Goal: Use online tool/utility: Utilize a website feature to perform a specific function

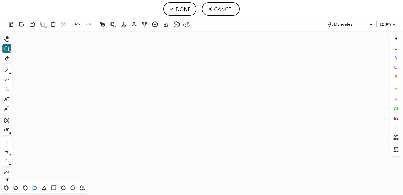
click at [34, 187] on icon at bounding box center [34, 187] width 7 height 7
click at [162, 97] on icon "Created with [PERSON_NAME] 2.3.0" at bounding box center [201, 106] width 375 height 151
click at [7, 188] on icon at bounding box center [6, 187] width 7 height 7
click at [396, 56] on span "N" at bounding box center [395, 57] width 3 height 5
click at [162, 90] on tspan "N" at bounding box center [162, 90] width 3 height 4
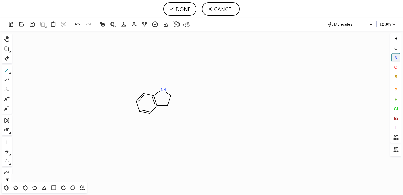
click at [6, 70] on icon at bounding box center [6, 70] width 7 height 7
click at [5, 189] on icon at bounding box center [6, 187] width 4 height 5
click at [394, 55] on span "N" at bounding box center [395, 57] width 3 height 5
click at [185, 114] on tspan "N" at bounding box center [184, 114] width 3 height 4
click at [76, 25] on icon at bounding box center [77, 24] width 5 height 2
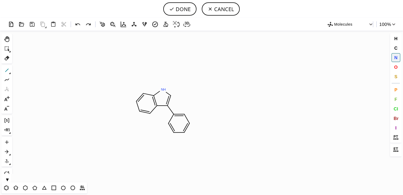
click at [3, 71] on button "1" at bounding box center [6, 70] width 9 height 9
click at [393, 59] on button "N" at bounding box center [396, 57] width 9 height 9
click at [191, 105] on tspan "N" at bounding box center [190, 105] width 3 height 4
click at [184, 7] on button "DONE" at bounding box center [179, 8] width 33 height 13
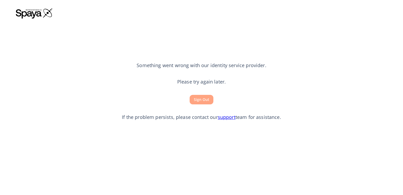
click at [203, 95] on button "Sign Out" at bounding box center [202, 100] width 24 height 10
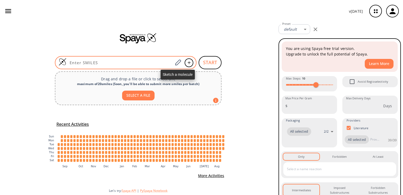
click at [173, 64] on span at bounding box center [178, 63] width 10 height 12
click at [179, 61] on icon at bounding box center [177, 62] width 7 height 7
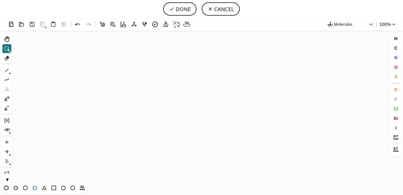
click at [35, 189] on icon at bounding box center [34, 188] width 4 height 4
click at [176, 103] on icon "Created with [PERSON_NAME] 2.3.0" at bounding box center [201, 106] width 375 height 151
click at [7, 186] on icon at bounding box center [6, 187] width 7 height 7
click at [395, 56] on span "N" at bounding box center [395, 57] width 3 height 5
click at [175, 96] on tspan "N" at bounding box center [174, 96] width 3 height 4
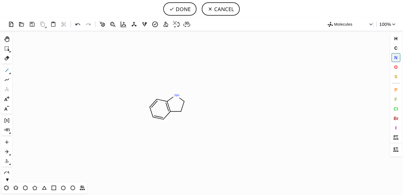
click at [6, 70] on icon at bounding box center [6, 70] width 7 height 7
click at [5, 189] on icon at bounding box center [6, 187] width 3 height 3
click at [6, 72] on icon at bounding box center [6, 70] width 3 height 3
click at [393, 55] on button "N" at bounding box center [396, 57] width 9 height 9
click at [207, 111] on tspan "N" at bounding box center [207, 111] width 3 height 4
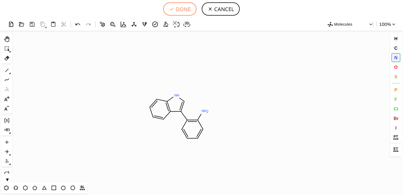
click at [177, 6] on button "DONE" at bounding box center [179, 8] width 33 height 13
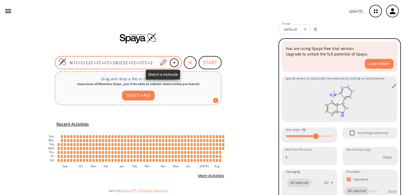
click at [163, 62] on icon at bounding box center [163, 62] width 7 height 7
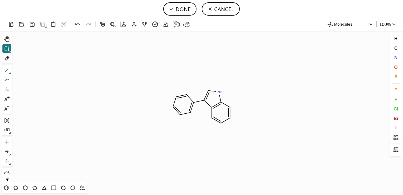
click at [10, 70] on icon at bounding box center [6, 70] width 7 height 7
click at [392, 60] on button "N" at bounding box center [396, 57] width 9 height 9
click at [191, 85] on tspan "N" at bounding box center [190, 85] width 3 height 4
click at [186, 8] on button "DONE" at bounding box center [179, 8] width 33 height 13
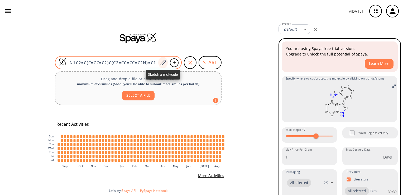
click at [163, 58] on div at bounding box center [163, 63] width 10 height 12
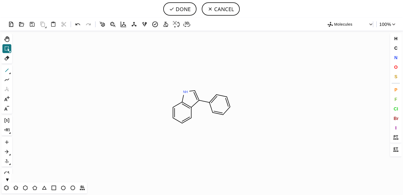
click at [9, 72] on icon at bounding box center [6, 70] width 7 height 7
click at [392, 58] on button "N" at bounding box center [396, 57] width 9 height 9
click at [210, 85] on tspan "N" at bounding box center [210, 85] width 3 height 4
click at [4, 150] on icon at bounding box center [6, 151] width 7 height 7
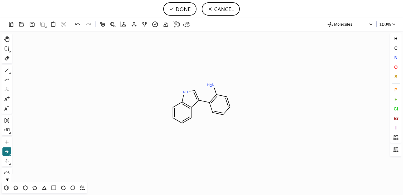
click at [146, 108] on icon "Created with Raphaël 2.3.0 N H 2 N H N" at bounding box center [201, 106] width 375 height 151
click at [188, 6] on button "DONE" at bounding box center [179, 8] width 33 height 13
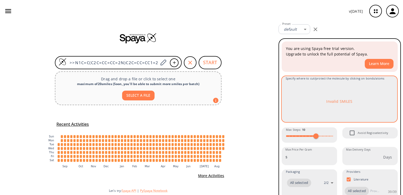
click at [333, 100] on p "Invalid SMILES" at bounding box center [339, 101] width 26 height 6
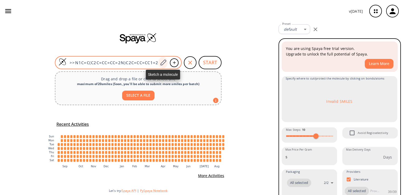
click at [163, 67] on div at bounding box center [163, 63] width 10 height 12
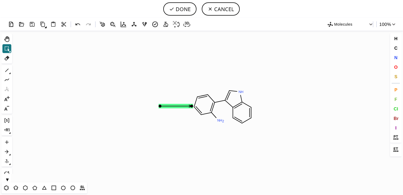
drag, startPoint x: 167, startPoint y: 107, endPoint x: 172, endPoint y: 104, distance: 5.6
click at [172, 105] on icon at bounding box center [176, 106] width 32 height 2
click at [183, 9] on button "DONE" at bounding box center [179, 8] width 33 height 13
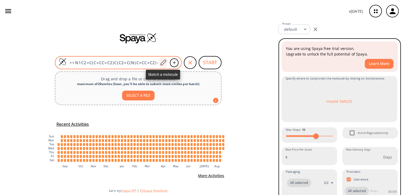
click at [167, 63] on div at bounding box center [163, 63] width 10 height 12
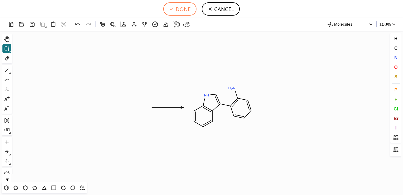
click at [186, 10] on button "DONE" at bounding box center [179, 8] width 33 height 13
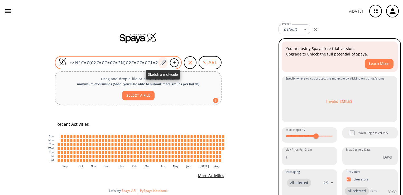
click at [166, 67] on div at bounding box center [163, 63] width 10 height 12
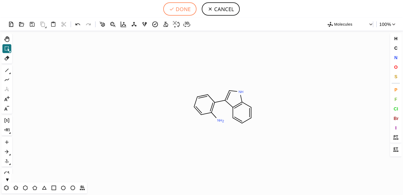
click at [183, 4] on button "DONE" at bounding box center [179, 8] width 33 height 13
type input "N1C2=C(C=CC=C2)C(C2=C(N)C=CC=C2)=C1"
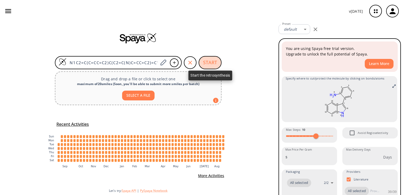
click at [208, 61] on button "START" at bounding box center [210, 62] width 23 height 13
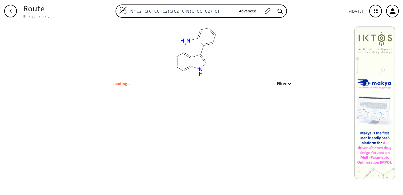
type input "N1C=C(C2C=CC=CC=2N)C2C=CC=CC1=2"
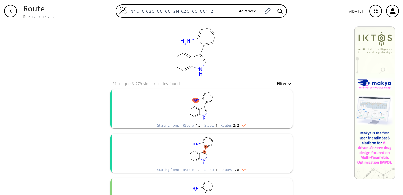
click at [242, 123] on img "clusters" at bounding box center [242, 124] width 7 height 4
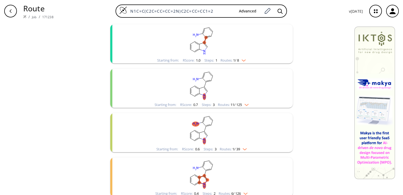
scroll to position [208, 0]
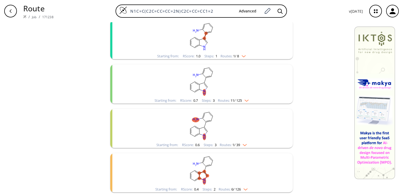
click at [242, 55] on img "clusters" at bounding box center [242, 55] width 7 height 4
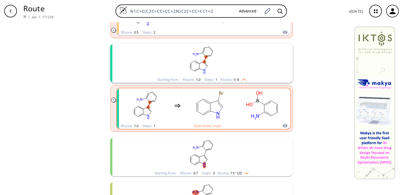
scroll to position [185, 0]
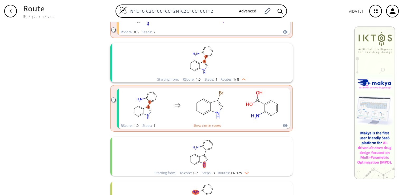
click at [240, 79] on img "clusters" at bounding box center [242, 78] width 7 height 4
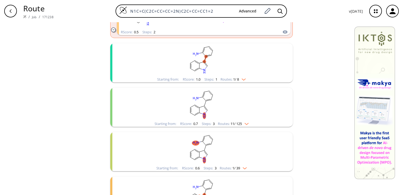
click at [240, 79] on img "clusters" at bounding box center [242, 78] width 7 height 4
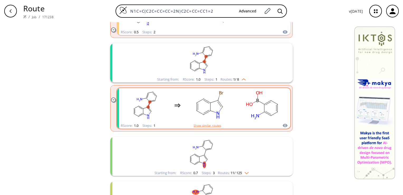
click at [209, 127] on button "Show similar routes" at bounding box center [207, 125] width 27 height 5
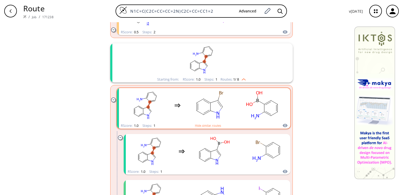
click at [214, 103] on rect "clusters" at bounding box center [210, 105] width 48 height 33
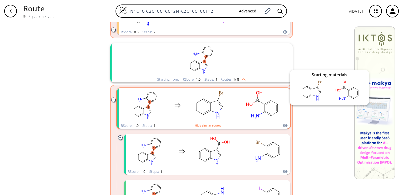
click at [283, 124] on icon "clusters" at bounding box center [285, 125] width 5 height 3
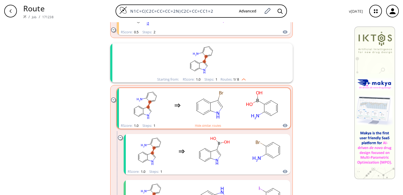
click at [236, 94] on div "clusters" at bounding box center [204, 105] width 165 height 35
click at [202, 116] on ellipse "clusters" at bounding box center [203, 114] width 5 height 5
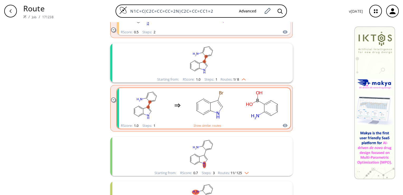
click at [202, 116] on ellipse "clusters" at bounding box center [203, 114] width 5 height 5
click at [203, 124] on button "Show similar routes" at bounding box center [207, 125] width 27 height 5
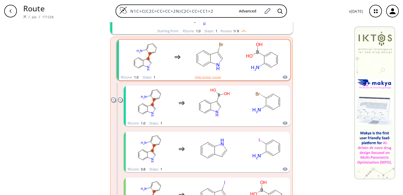
scroll to position [234, 0]
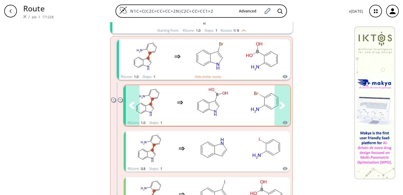
click at [281, 104] on icon "clusters" at bounding box center [283, 105] width 6 height 7
click at [193, 103] on rect "clusters" at bounding box center [213, 102] width 48 height 33
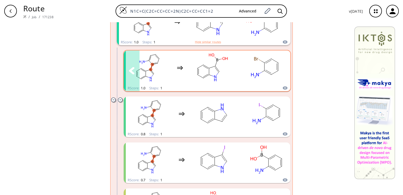
scroll to position [274, 0]
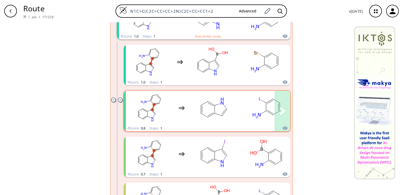
click at [192, 103] on rect "clusters" at bounding box center [214, 107] width 48 height 33
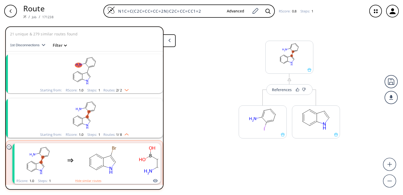
click at [62, 47] on button "Filter" at bounding box center [58, 45] width 17 height 4
click at [62, 47] on div at bounding box center [90, 107] width 170 height 163
click at [126, 90] on img "clusters" at bounding box center [125, 89] width 7 height 4
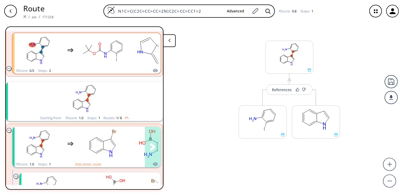
scroll to position [132, 0]
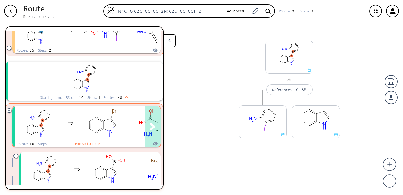
click at [102, 122] on ellipse "clusters" at bounding box center [103, 120] width 5 height 5
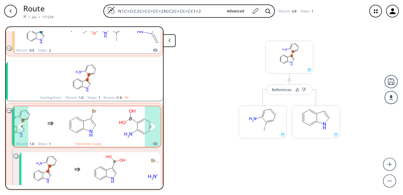
click at [150, 125] on icon "clusters" at bounding box center [153, 126] width 6 height 7
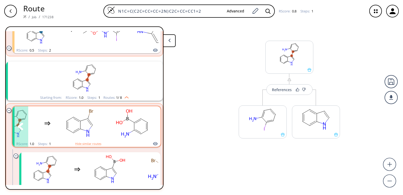
click at [150, 125] on icon "clusters" at bounding box center [153, 126] width 6 height 7
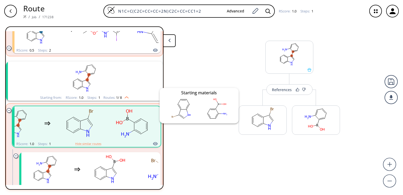
click at [153, 142] on icon "clusters" at bounding box center [155, 143] width 5 height 6
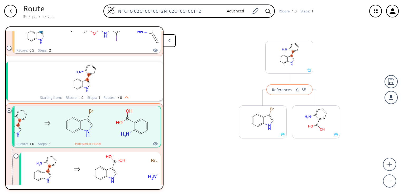
click at [283, 90] on div "References" at bounding box center [282, 89] width 20 height 3
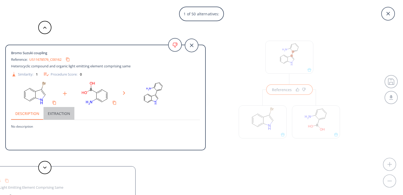
click at [50, 113] on button "Extraction" at bounding box center [59, 113] width 31 height 13
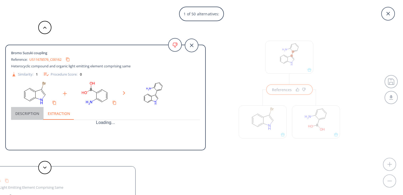
click at [22, 110] on button "Description" at bounding box center [27, 113] width 32 height 13
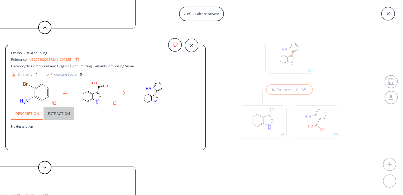
click at [56, 108] on button "Extraction" at bounding box center [59, 113] width 31 height 13
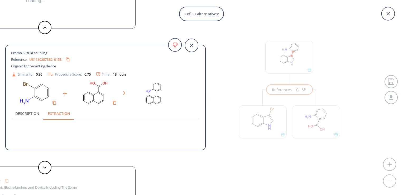
click at [31, 111] on button "Description" at bounding box center [27, 113] width 32 height 13
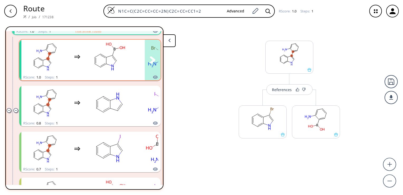
scroll to position [245, 0]
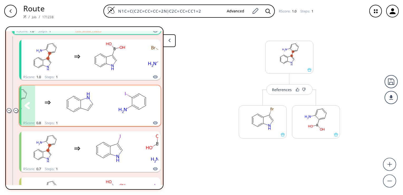
click at [96, 95] on rect "clusters" at bounding box center [80, 102] width 48 height 33
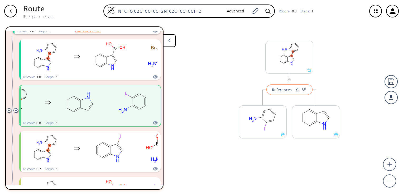
click at [283, 92] on button "References" at bounding box center [290, 89] width 46 height 11
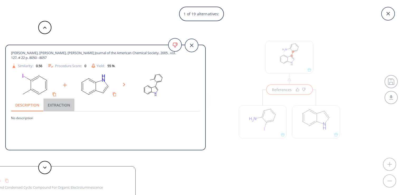
click at [56, 107] on button "Extraction" at bounding box center [59, 104] width 31 height 13
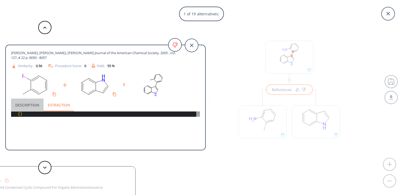
click at [24, 105] on button "Description" at bounding box center [27, 104] width 32 height 13
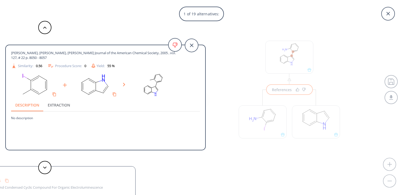
click at [58, 66] on div "Procedure Score: 0" at bounding box center [67, 66] width 39 height 6
click at [51, 64] on icon at bounding box center [51, 66] width 6 height 6
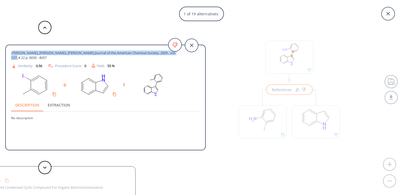
drag, startPoint x: 12, startPoint y: 52, endPoint x: 4, endPoint y: 56, distance: 9.2
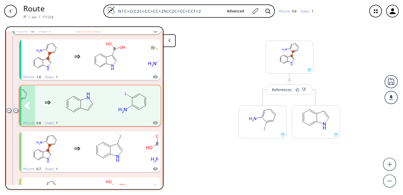
click at [96, 102] on rect "clusters" at bounding box center [80, 102] width 48 height 33
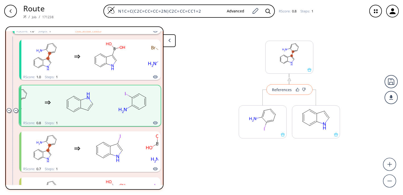
click at [283, 86] on button "References" at bounding box center [290, 89] width 46 height 11
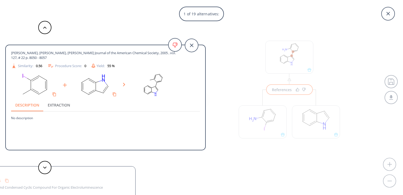
drag, startPoint x: 12, startPoint y: 51, endPoint x: 58, endPoint y: 57, distance: 46.8
click at [58, 57] on span "Lane, Benjamin S., Brown, Meghann A., Sames, Dalibor Journal of the American Ch…" at bounding box center [96, 55] width 170 height 10
copy span "Lane, Benjamin S., Brown, Meghann A., Sames, Dalibor Journal of the American Ch…"
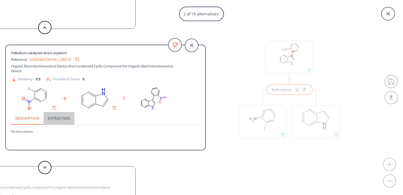
click at [60, 115] on button "Extraction" at bounding box center [59, 118] width 31 height 13
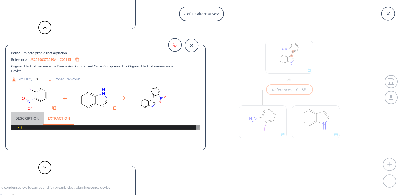
click at [26, 115] on button "Description" at bounding box center [27, 118] width 32 height 13
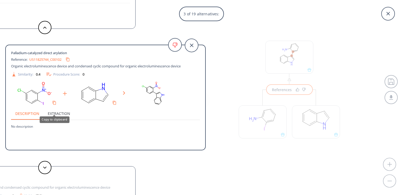
click at [57, 116] on div "Copy to clipboard" at bounding box center [55, 119] width 30 height 7
click at [32, 117] on button "Description" at bounding box center [27, 113] width 32 height 13
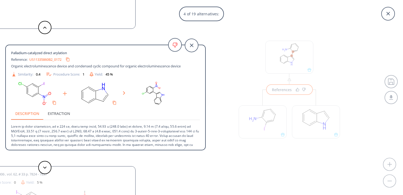
scroll to position [28, 0]
